Goal: Register for event/course

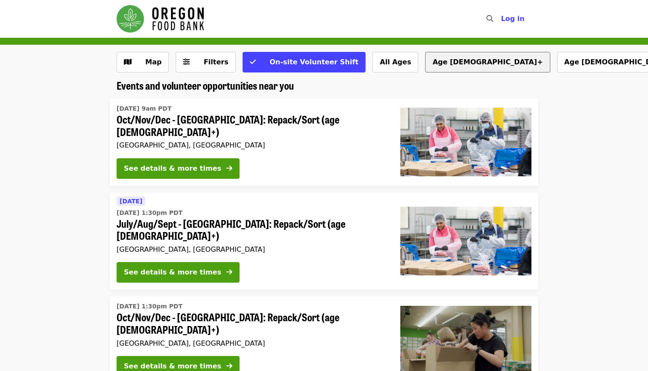
click at [430, 61] on button "Age [DEMOGRAPHIC_DATA]+" at bounding box center [487, 62] width 125 height 21
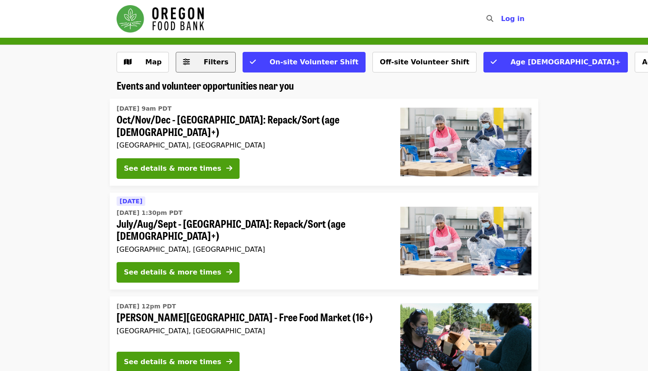
click at [209, 70] on button "Filters" at bounding box center [206, 62] width 60 height 21
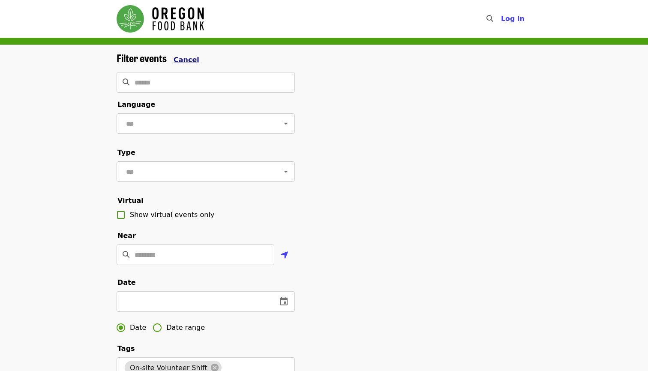
click at [189, 57] on span "Cancel" at bounding box center [187, 60] width 26 height 8
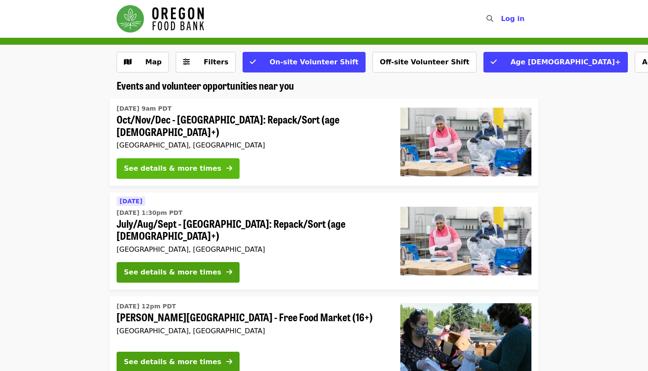
click at [201, 163] on div "See details & more times" at bounding box center [172, 168] width 97 height 10
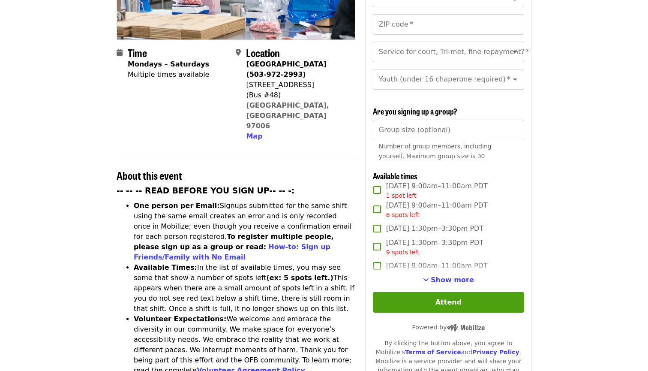
scroll to position [187, 0]
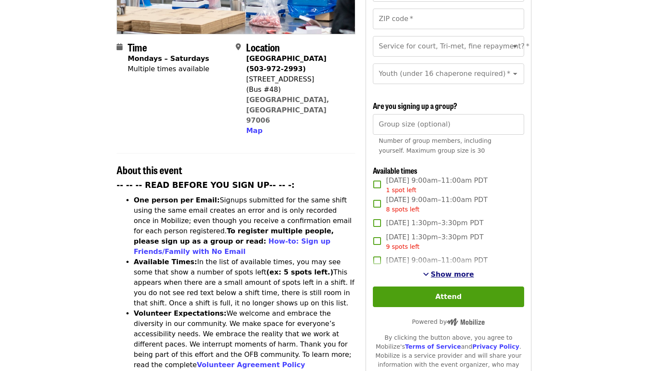
click at [427, 270] on span "See more timeslots" at bounding box center [426, 273] width 6 height 7
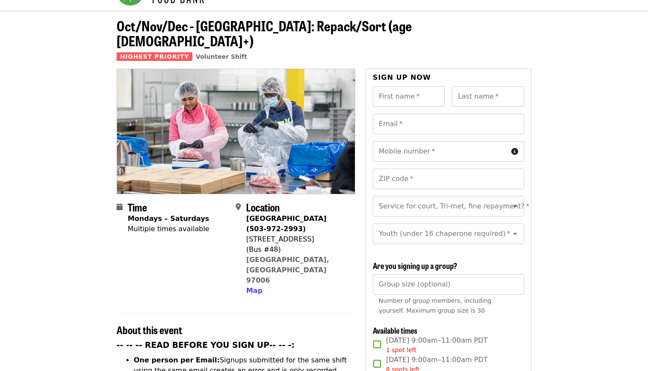
scroll to position [30, 0]
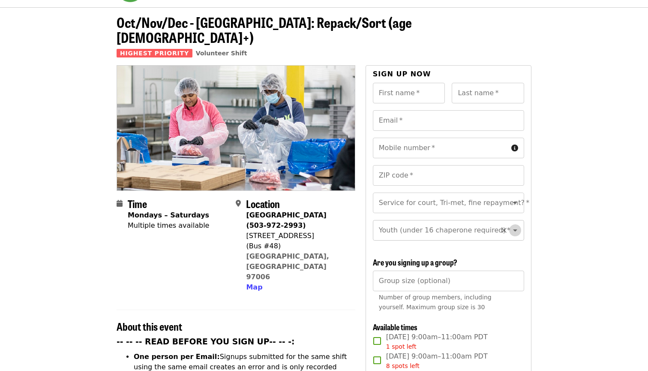
click at [514, 225] on icon "Open" at bounding box center [515, 230] width 10 height 10
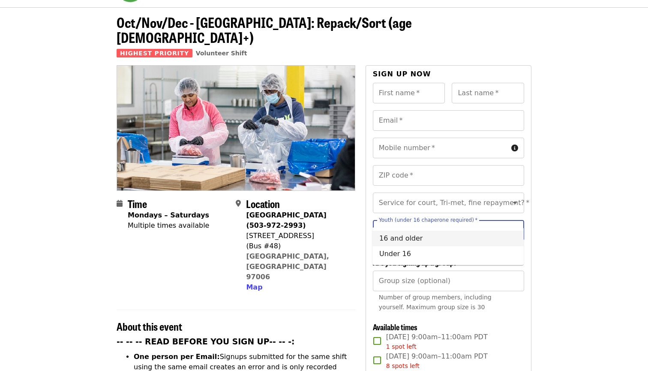
click at [439, 238] on li "16 and older" at bounding box center [447, 238] width 151 height 15
type input "**********"
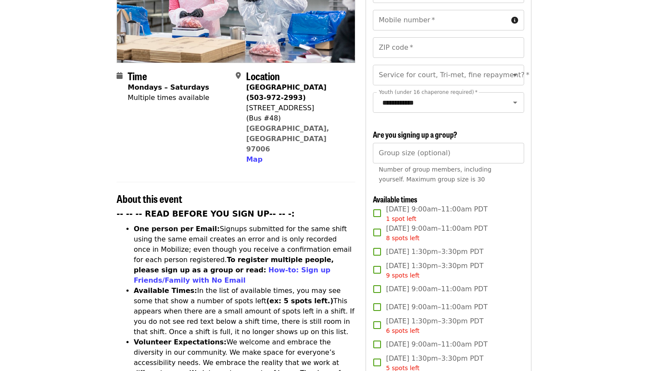
scroll to position [163, 0]
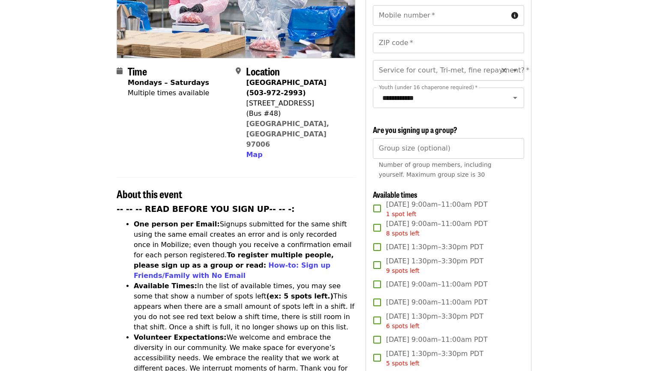
click at [511, 61] on div "Service for court, Tri-met, fine repayment? *" at bounding box center [448, 70] width 151 height 21
click at [517, 65] on icon "Open" at bounding box center [515, 70] width 10 height 10
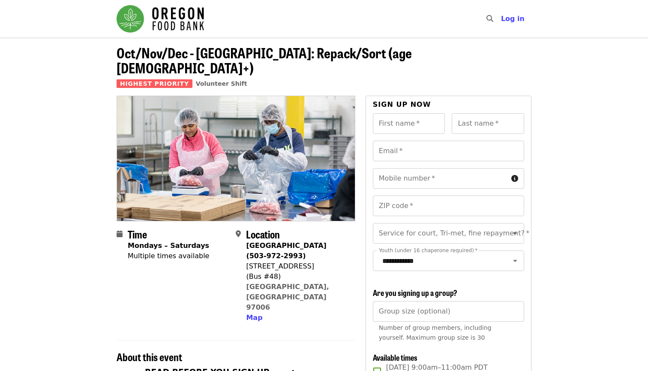
scroll to position [0, 0]
